Goal: Task Accomplishment & Management: Use online tool/utility

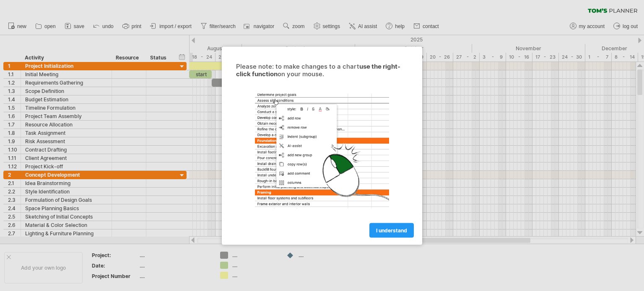
click at [396, 231] on span "I understand" at bounding box center [391, 230] width 31 height 6
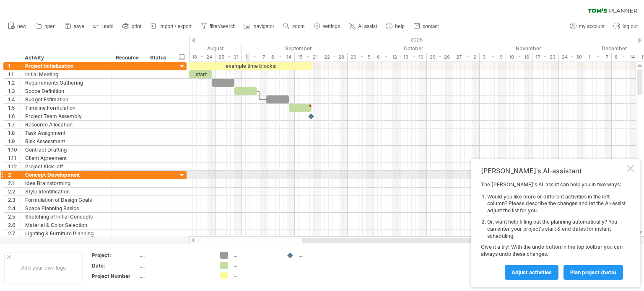
click at [246, 177] on div at bounding box center [412, 175] width 447 height 8
click at [265, 177] on div at bounding box center [412, 175] width 447 height 8
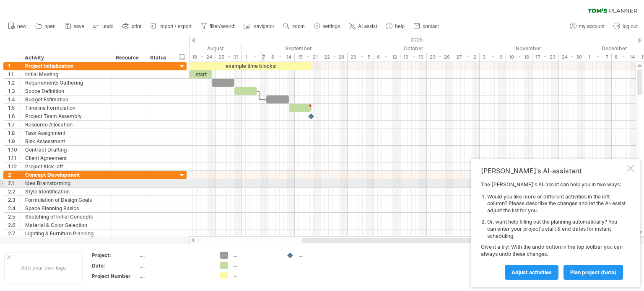
click at [263, 184] on div at bounding box center [412, 184] width 447 height 8
click at [254, 185] on div at bounding box center [412, 184] width 447 height 8
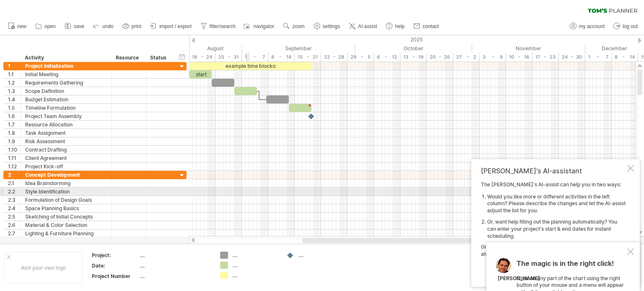
click at [247, 194] on div at bounding box center [412, 192] width 447 height 8
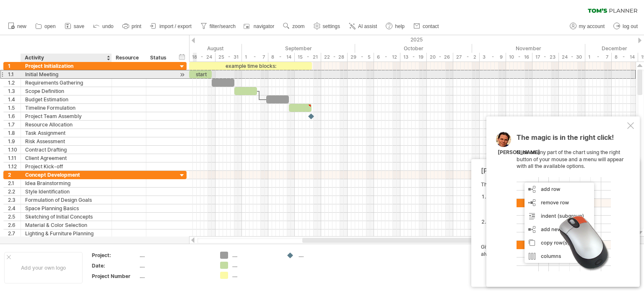
click at [43, 76] on div "Initial Meeting" at bounding box center [66, 74] width 82 height 8
click at [43, 76] on input "**********" at bounding box center [66, 74] width 82 height 8
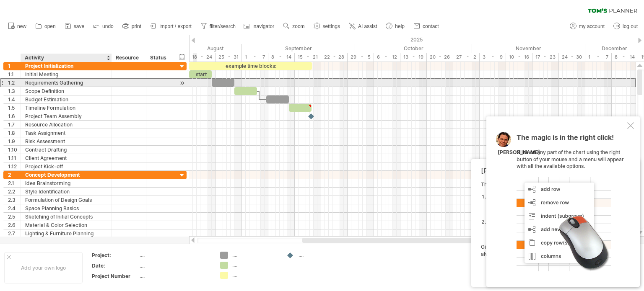
click at [54, 81] on div "Requirements Gathering" at bounding box center [66, 83] width 82 height 8
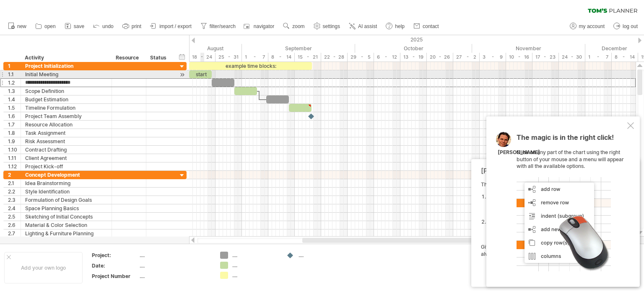
click at [202, 75] on div "start" at bounding box center [200, 74] width 23 height 8
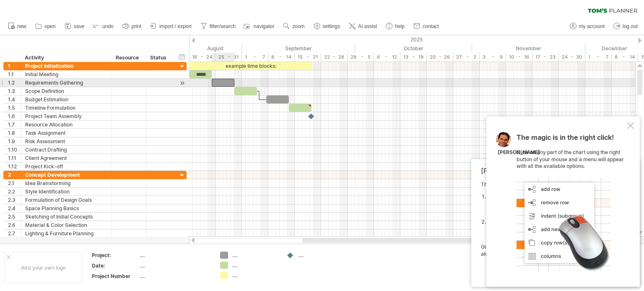
click at [229, 80] on div at bounding box center [223, 83] width 23 height 8
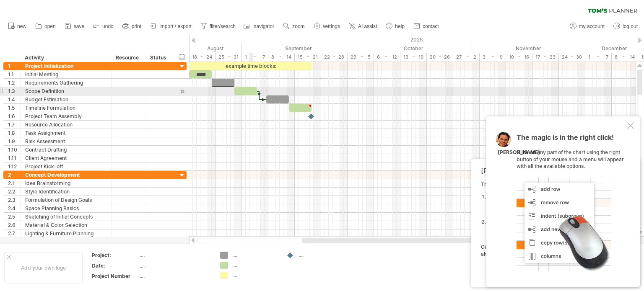
click at [252, 92] on div at bounding box center [245, 91] width 23 height 8
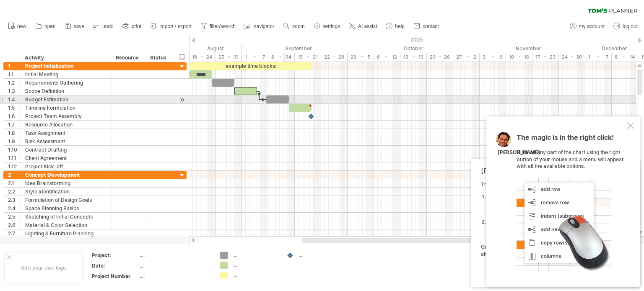
click at [284, 98] on div at bounding box center [277, 100] width 23 height 8
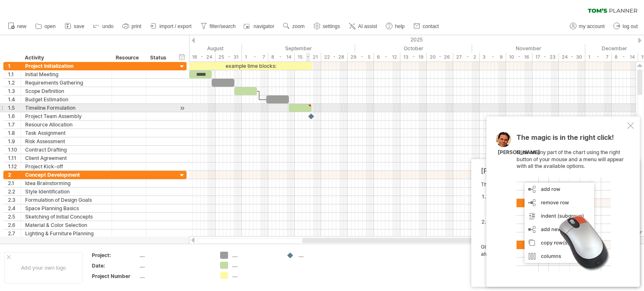
click at [309, 109] on div at bounding box center [300, 108] width 23 height 8
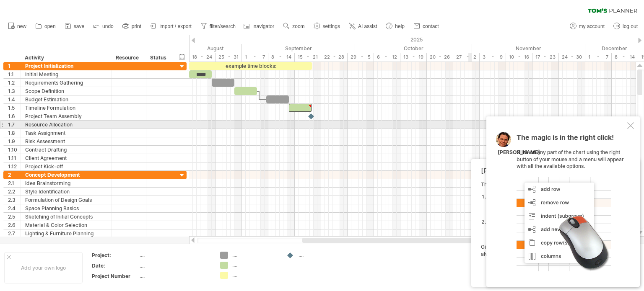
click at [633, 128] on div at bounding box center [630, 125] width 7 height 7
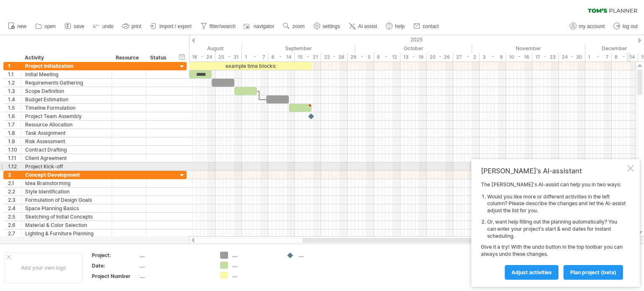
click at [632, 171] on div at bounding box center [630, 168] width 7 height 7
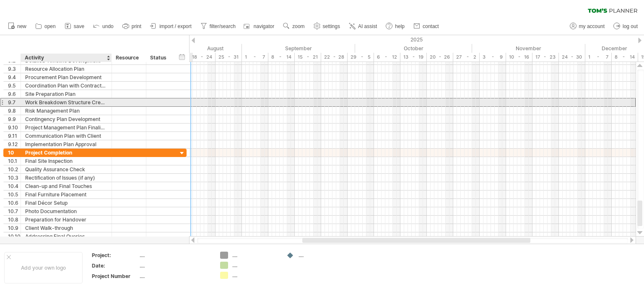
click at [94, 104] on div "Work Breakdown Structure Creation" at bounding box center [66, 103] width 82 height 8
click at [0, 0] on input "**********" at bounding box center [0, 0] width 0 height 0
click at [58, 102] on input "**********" at bounding box center [66, 103] width 82 height 8
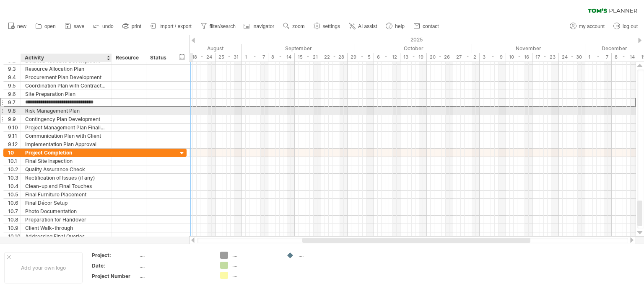
click at [86, 115] on div "Contingency Plan Development" at bounding box center [66, 119] width 82 height 8
click at [100, 109] on div "Risk Management Plan" at bounding box center [66, 111] width 82 height 8
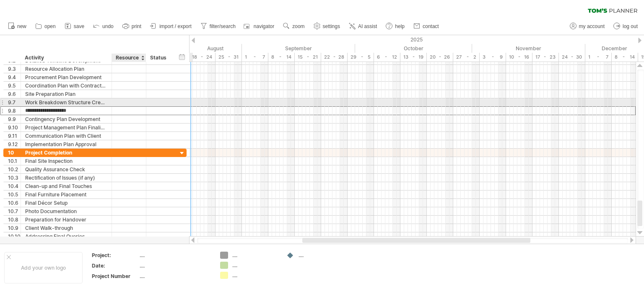
click at [120, 100] on div at bounding box center [129, 103] width 26 height 8
